Goal: Navigation & Orientation: Find specific page/section

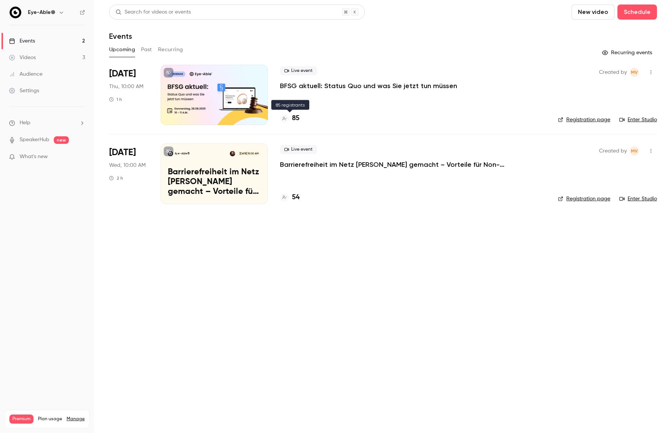
click at [292, 120] on h4 "85" at bounding box center [296, 118] width 8 height 10
